Goal: Task Accomplishment & Management: Manage account settings

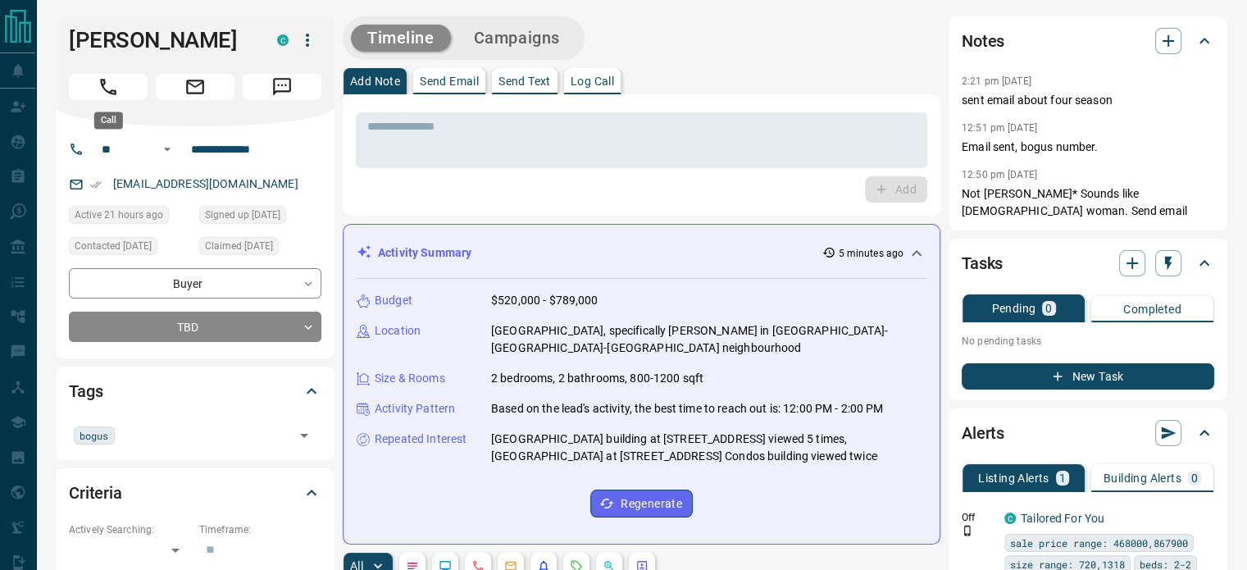
click at [111, 78] on icon "Call" at bounding box center [108, 86] width 21 height 21
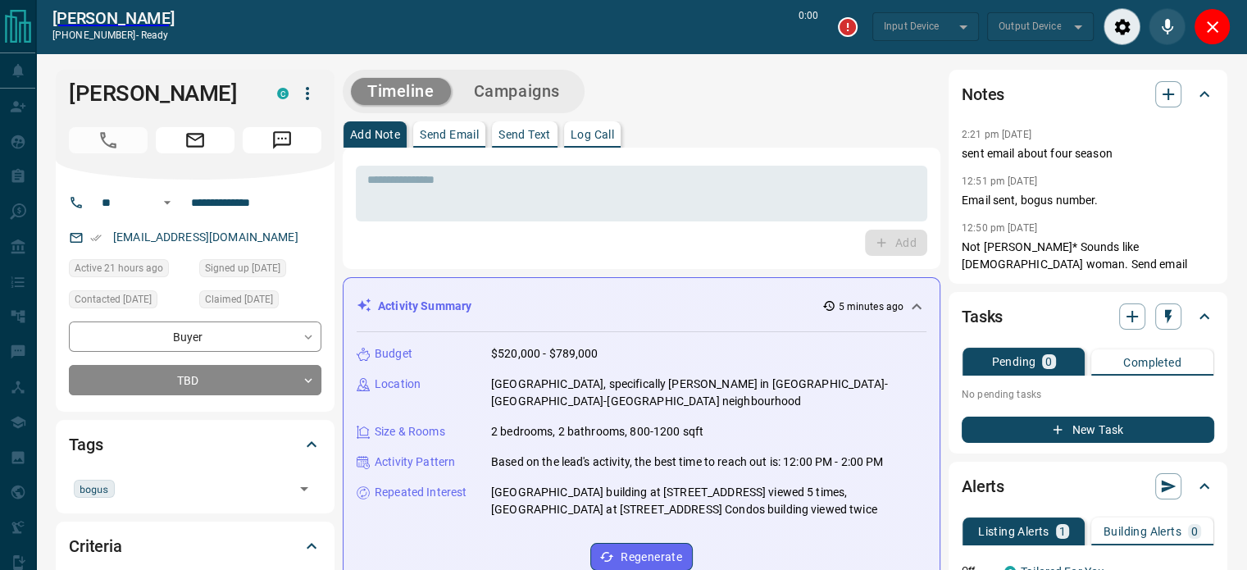
type input "*******"
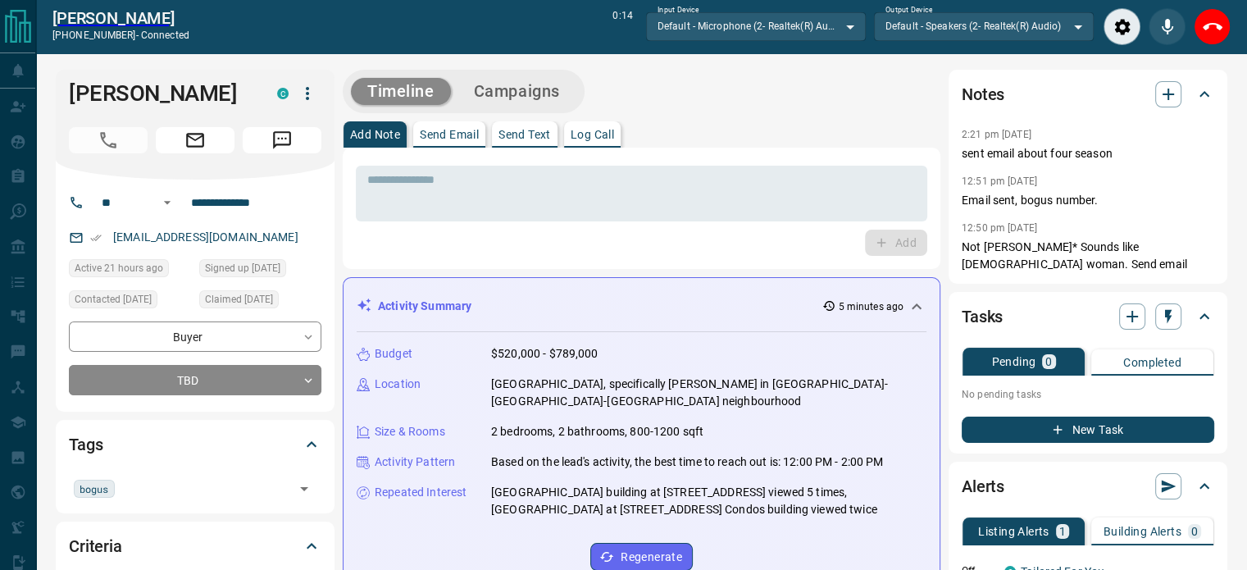
click at [69, 420] on div "Tags bogus ​" at bounding box center [195, 466] width 279 height 93
click at [138, 480] on input "text" at bounding box center [205, 488] width 170 height 18
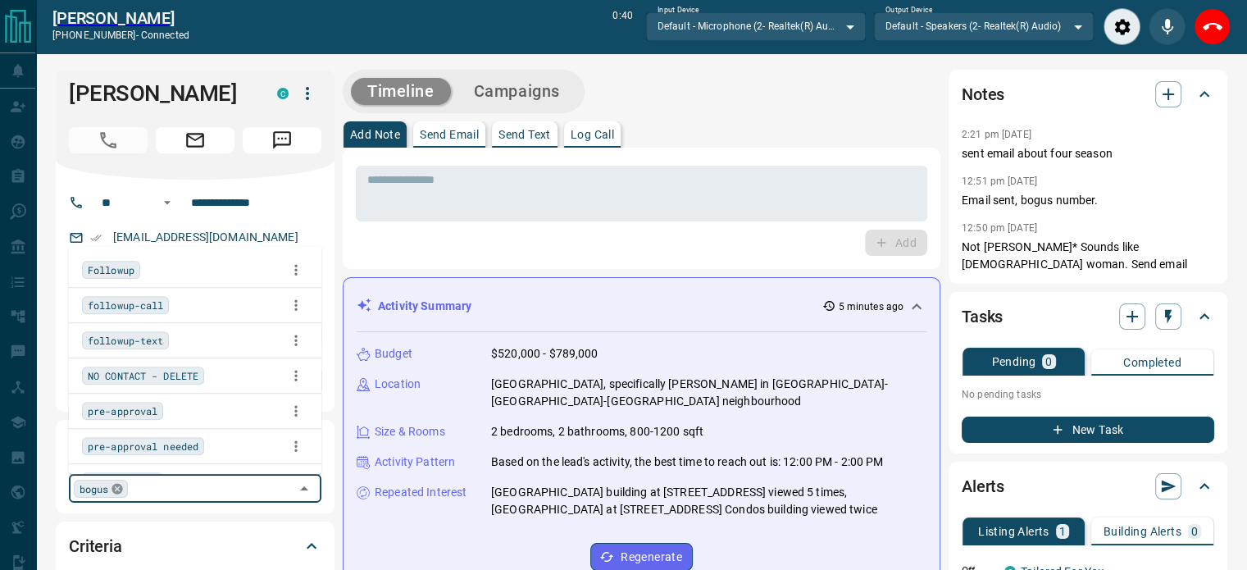
scroll to position [3988, 0]
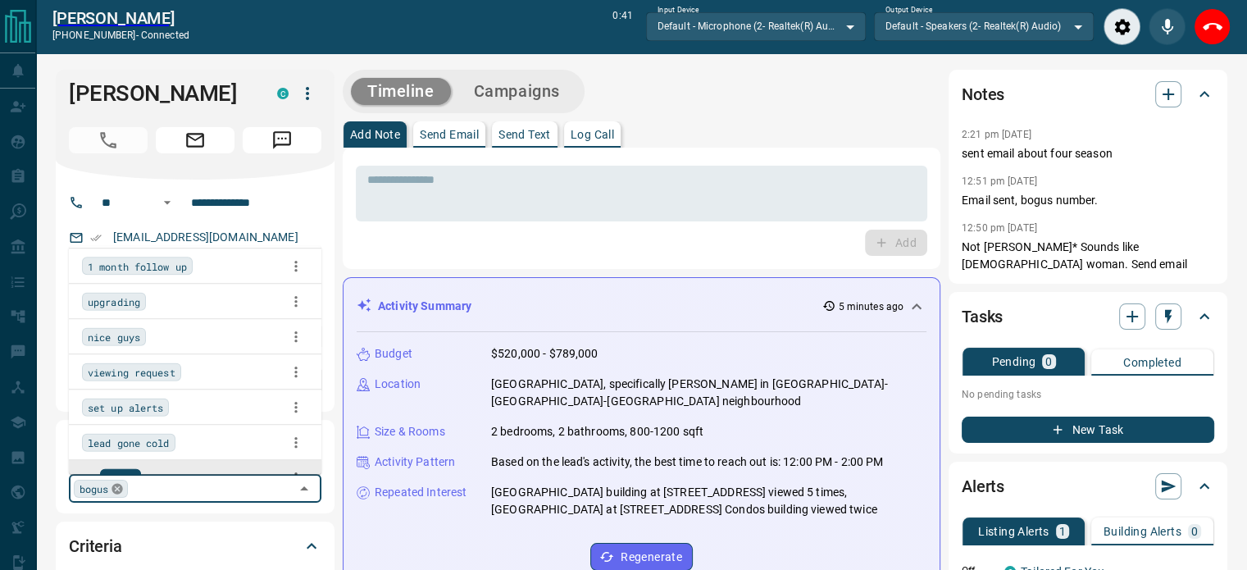
click at [111, 490] on icon at bounding box center [117, 488] width 13 height 13
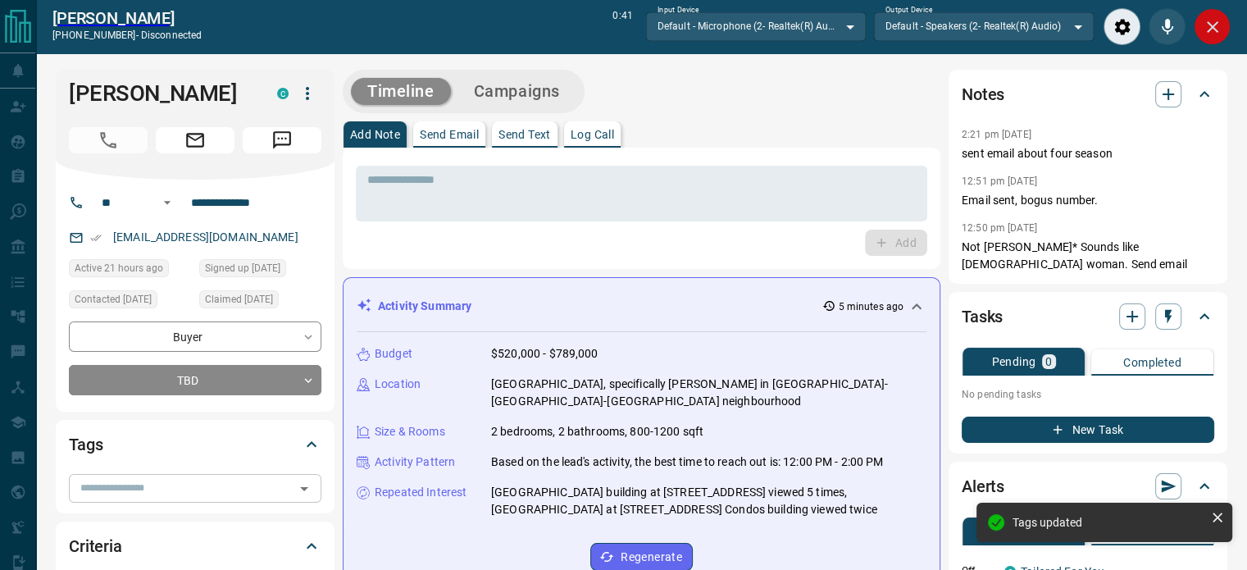
drag, startPoint x: 1231, startPoint y: 29, endPoint x: 1206, endPoint y: 25, distance: 24.9
click at [1206, 25] on div "[PERSON_NAME] [PHONE_NUMBER] - disconnected 0:41 Input Device Default - Microph…" at bounding box center [641, 26] width 1211 height 53
click at [1206, 25] on icon "Close" at bounding box center [1213, 27] width 20 height 20
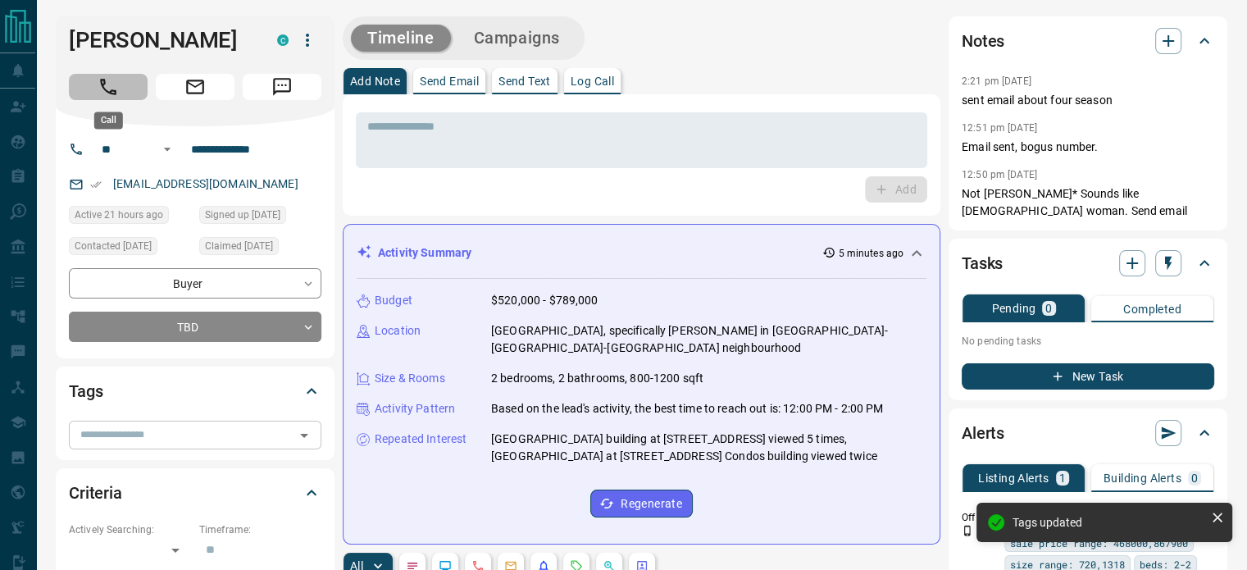
click at [131, 84] on button "Call" at bounding box center [108, 87] width 79 height 26
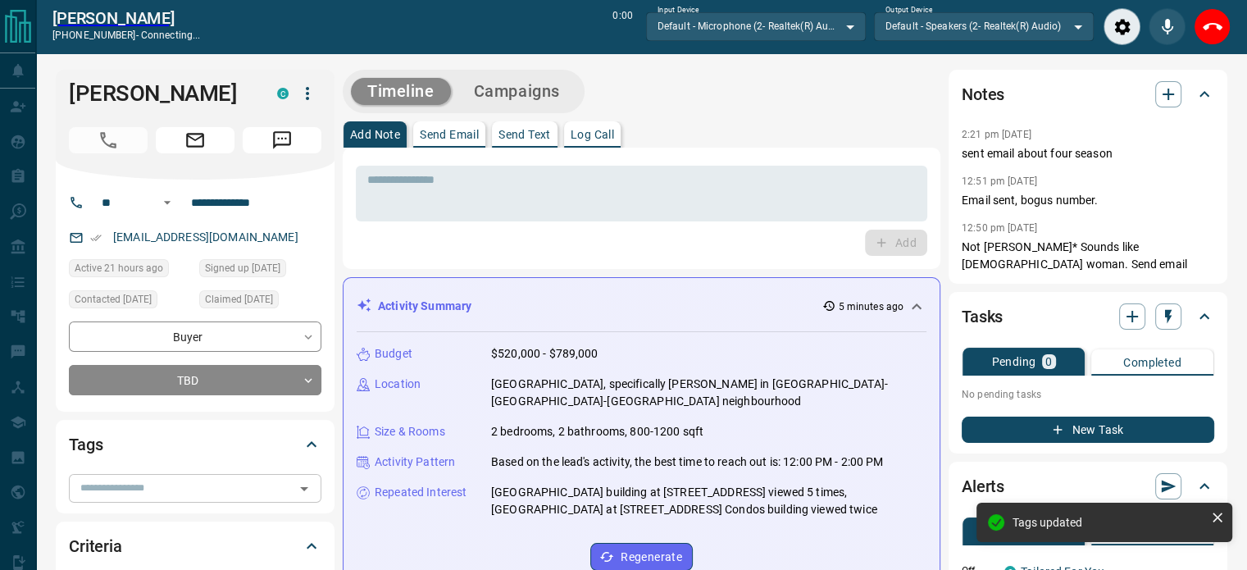
click at [141, 481] on input "text" at bounding box center [182, 488] width 216 height 18
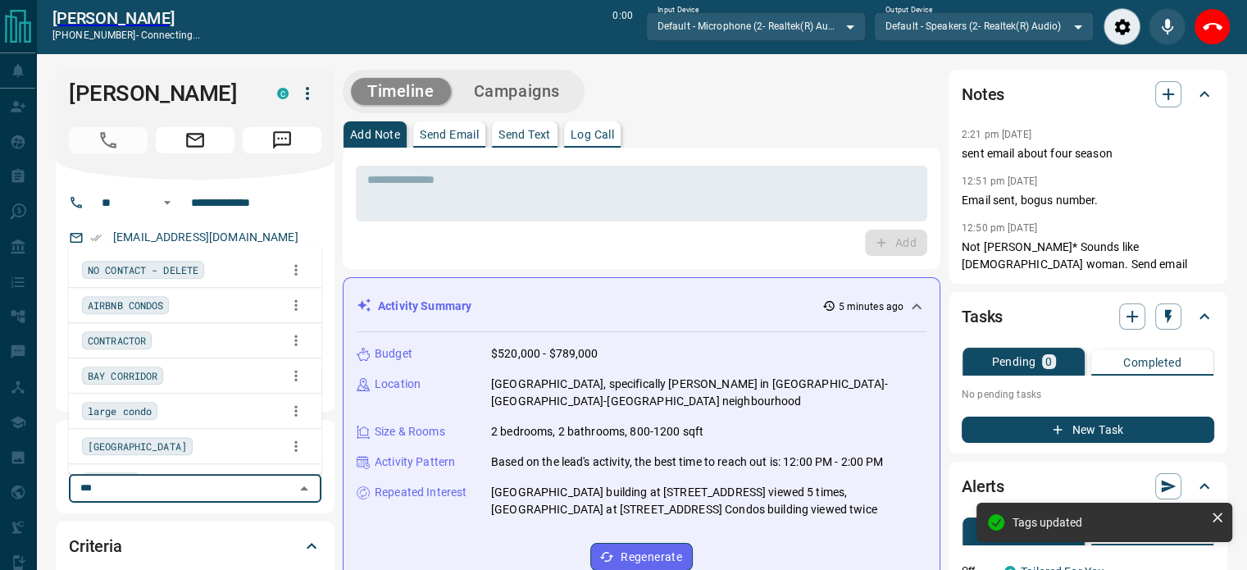
type input "****"
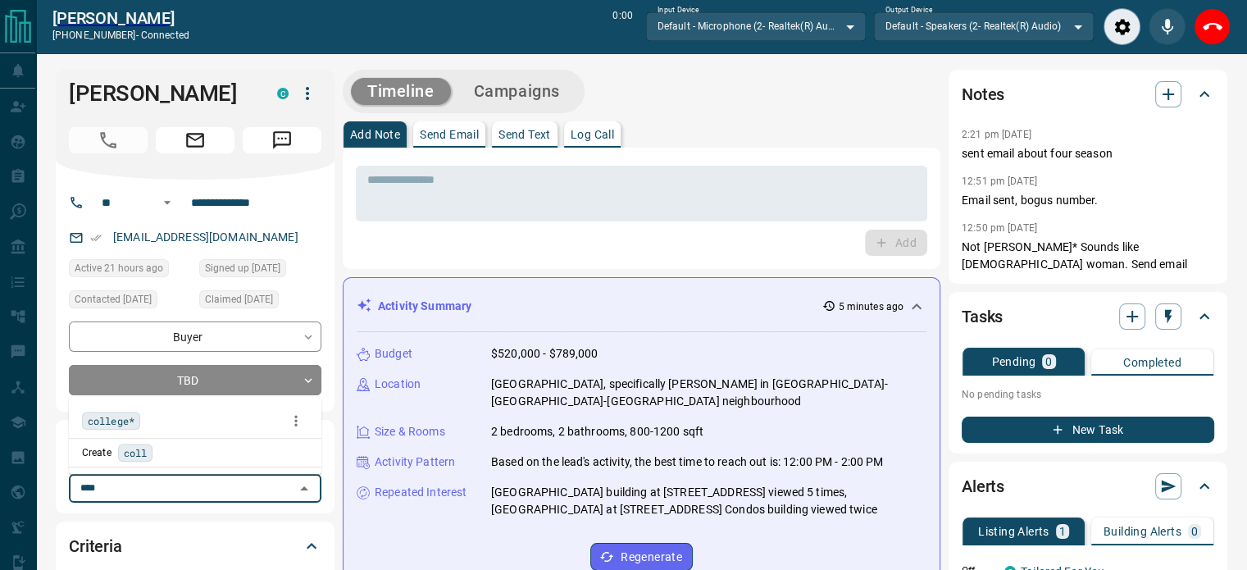
click at [102, 427] on span "college*" at bounding box center [111, 420] width 47 height 16
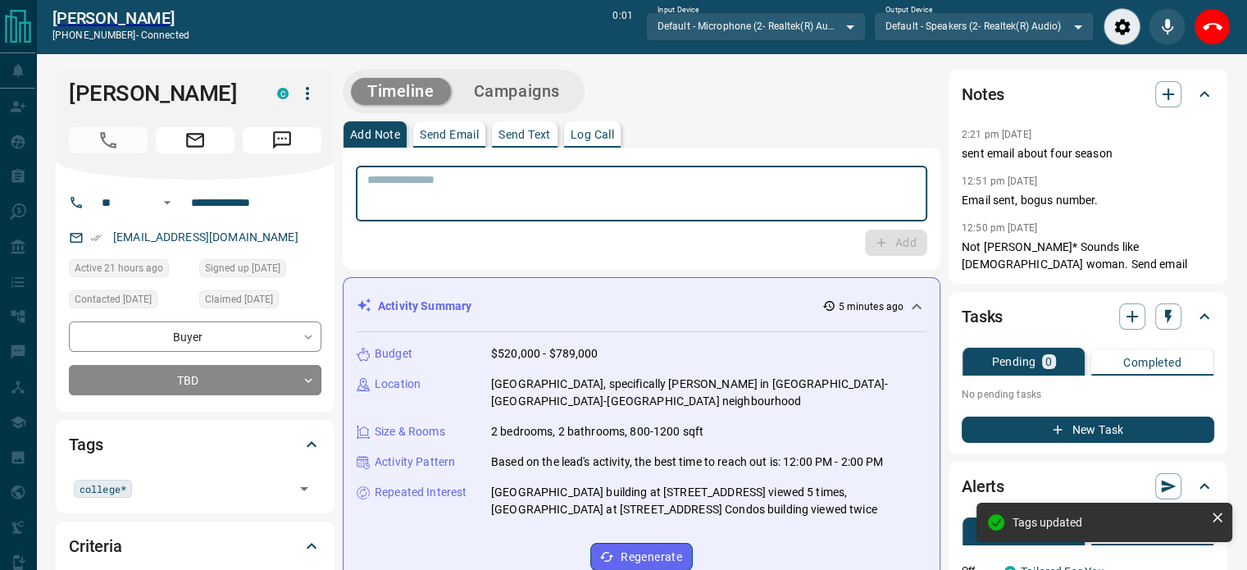
click at [557, 189] on textarea at bounding box center [641, 194] width 548 height 42
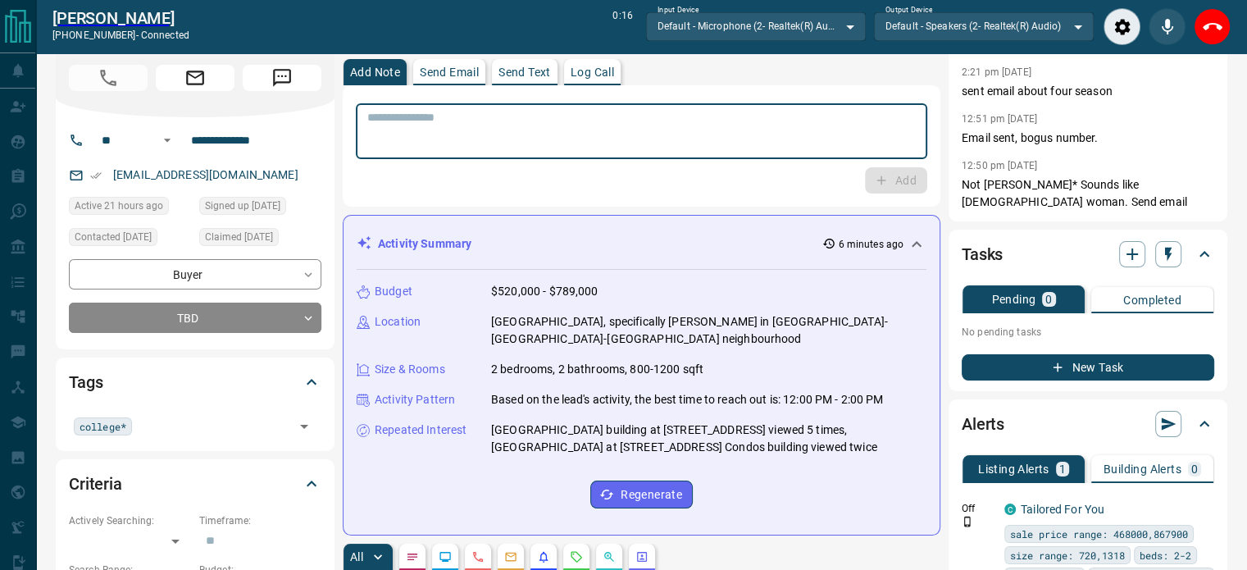
scroll to position [0, 0]
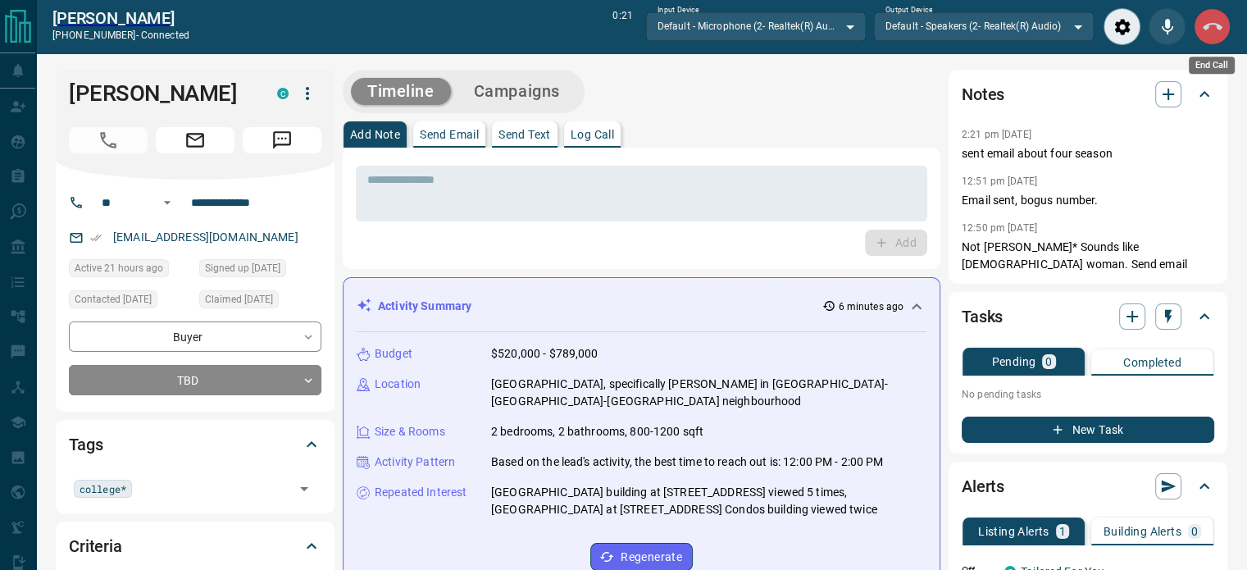
click at [1213, 20] on icon "End Call" at bounding box center [1213, 27] width 20 height 20
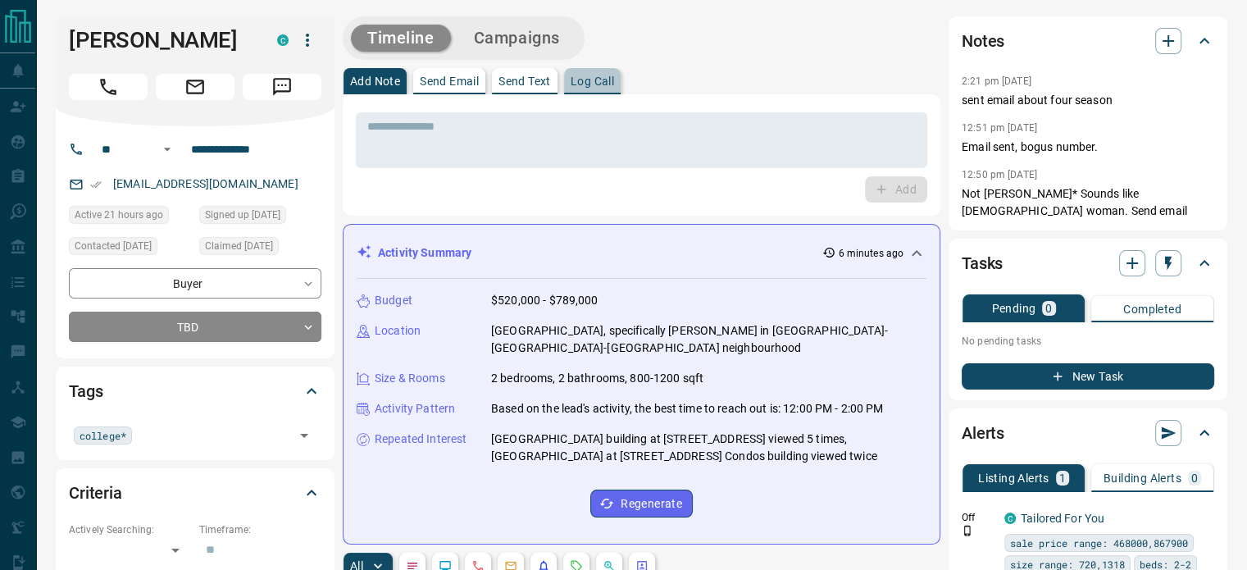
click at [597, 85] on p "Log Call" at bounding box center [592, 80] width 43 height 11
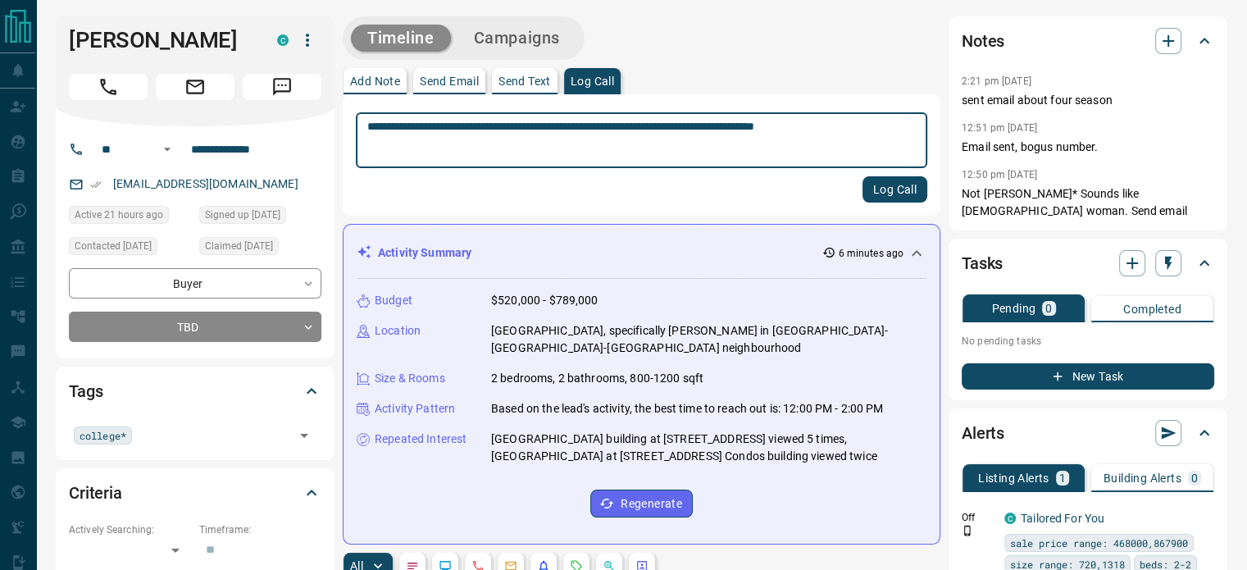
type textarea "**********"
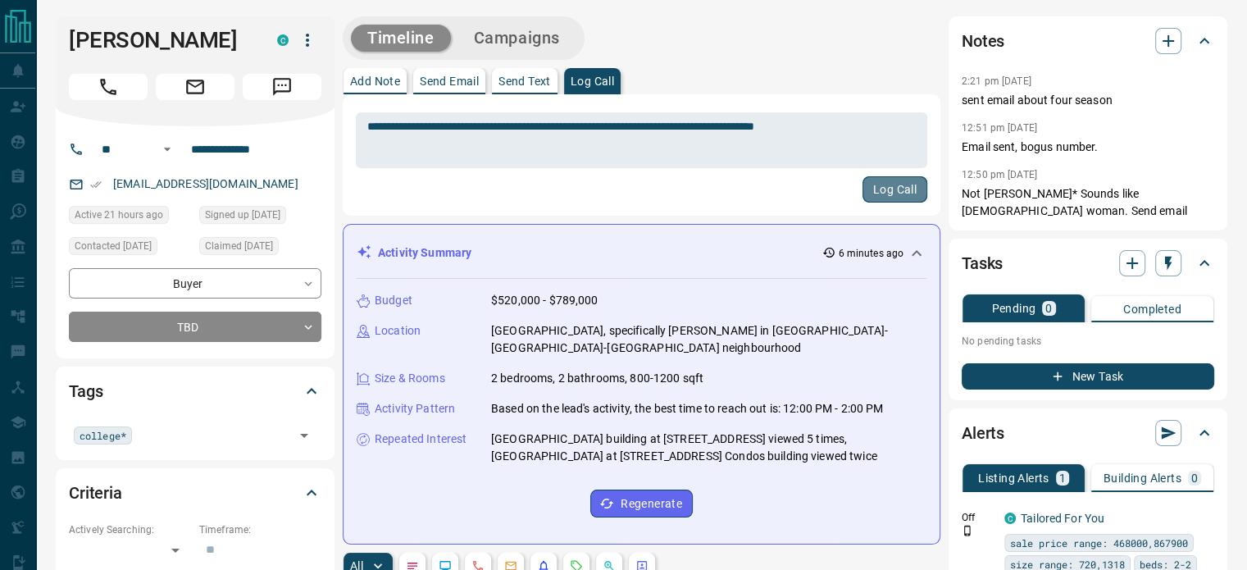
click at [892, 195] on button "Log Call" at bounding box center [894, 189] width 65 height 26
